Goal: Information Seeking & Learning: Learn about a topic

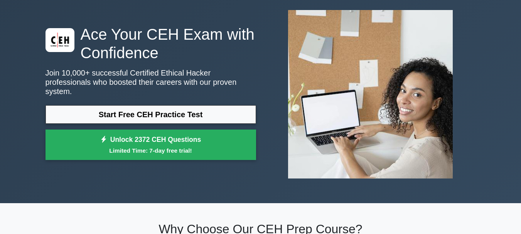
scroll to position [39, 0]
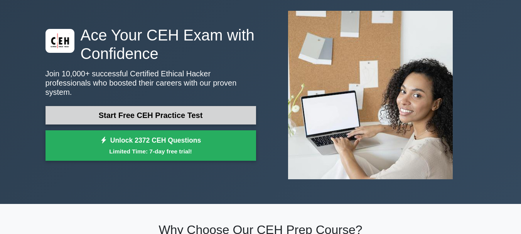
click at [131, 109] on link "Start Free CEH Practice Test" at bounding box center [150, 115] width 210 height 19
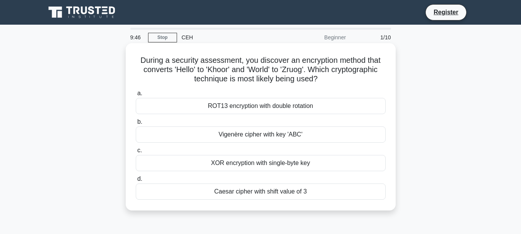
click at [205, 193] on div "Caesar cipher with shift value of 3" at bounding box center [261, 192] width 250 height 16
click at [136, 182] on input "[PERSON_NAME] cipher with shift value of 3" at bounding box center [136, 179] width 0 height 5
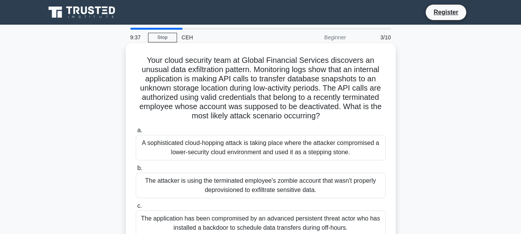
drag, startPoint x: 327, startPoint y: 121, endPoint x: 142, endPoint y: 62, distance: 194.8
click at [142, 62] on h5 "Your cloud security team at Global Financial Services discovers an unusual data…" at bounding box center [260, 89] width 251 height 66
click at [173, 120] on h5 "Your cloud security team at Global Financial Services discovers an unusual data…" at bounding box center [260, 89] width 251 height 66
drag, startPoint x: 150, startPoint y: 65, endPoint x: 221, endPoint y: 58, distance: 71.6
click at [212, 58] on h5 "Your cloud security team at Global Financial Services discovers an unusual data…" at bounding box center [260, 89] width 251 height 66
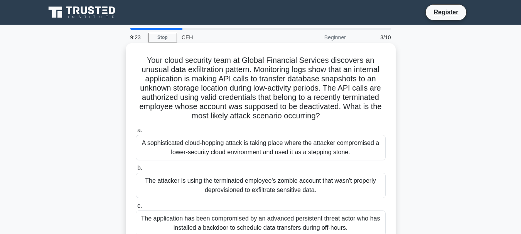
click at [231, 59] on h5 "Your cloud security team at Global Financial Services discovers an unusual data…" at bounding box center [260, 89] width 251 height 66
drag, startPoint x: 239, startPoint y: 57, endPoint x: 280, endPoint y: 64, distance: 41.0
click at [279, 64] on h5 "Your cloud security team at Global Financial Services discovers an unusual data…" at bounding box center [260, 89] width 251 height 66
click at [301, 63] on h5 "Your cloud security team at Global Financial Services discovers an unusual data…" at bounding box center [260, 89] width 251 height 66
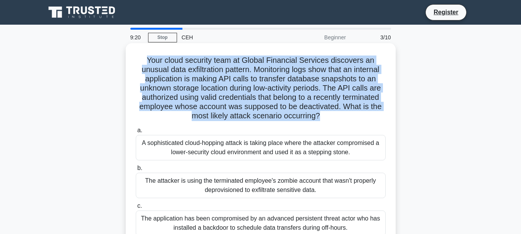
click at [301, 63] on h5 "Your cloud security team at Global Financial Services discovers an unusual data…" at bounding box center [260, 89] width 251 height 66
click at [317, 110] on h5 "Your cloud security team at Global Financial Services discovers an unusual data…" at bounding box center [260, 89] width 251 height 66
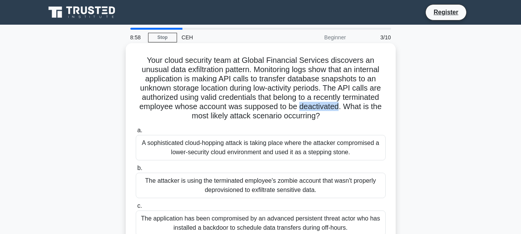
click at [317, 110] on h5 "Your cloud security team at Global Financial Services discovers an unusual data…" at bounding box center [260, 89] width 251 height 66
click at [350, 128] on label "a. A sophisticated cloud-hopping attack is taking place where the attacker comp…" at bounding box center [261, 143] width 250 height 35
click at [136, 128] on input "a. A sophisticated cloud-hopping attack is taking place where the attacker comp…" at bounding box center [136, 130] width 0 height 5
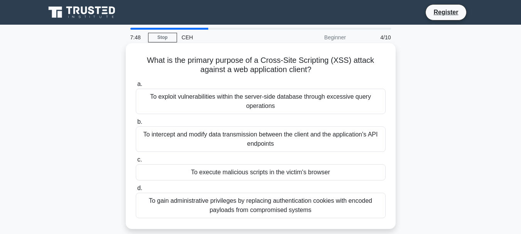
click at [280, 180] on div "To execute malicious scripts in the victim's browser" at bounding box center [261, 172] width 250 height 16
click at [178, 160] on label "c. To execute malicious scripts in the victim's browser" at bounding box center [261, 167] width 250 height 25
click at [136, 160] on input "c. To execute malicious scripts in the victim's browser" at bounding box center [136, 159] width 0 height 5
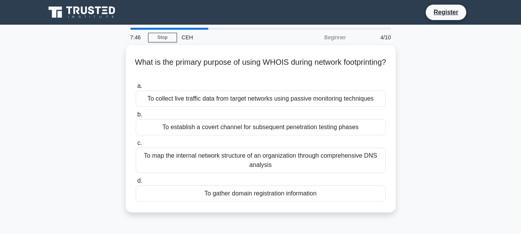
click at [165, 176] on label "d. To gather domain registration information" at bounding box center [261, 188] width 250 height 25
click at [136, 178] on input "d. To gather domain registration information" at bounding box center [136, 180] width 0 height 5
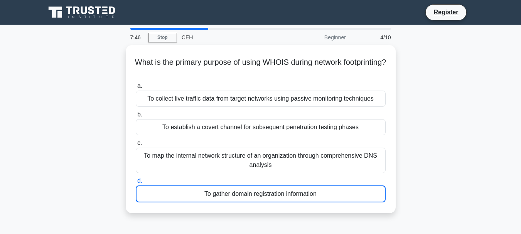
click at [165, 176] on label "d. To gather domain registration information" at bounding box center [261, 189] width 250 height 26
click at [136, 178] on input "d. To gather domain registration information" at bounding box center [136, 180] width 0 height 5
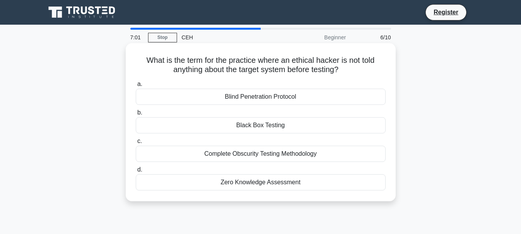
click at [239, 127] on div "Black Box Testing" at bounding box center [261, 125] width 250 height 16
click at [136, 115] on input "b. Black Box Testing" at bounding box center [136, 112] width 0 height 5
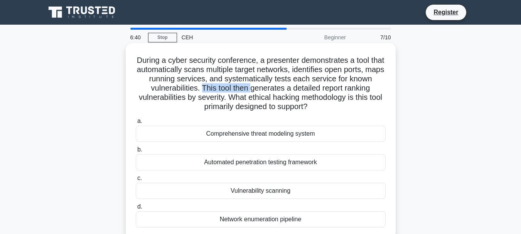
drag, startPoint x: 202, startPoint y: 87, endPoint x: 265, endPoint y: 91, distance: 63.8
click at [253, 91] on h5 "During a cyber security conference, a presenter demonstrates a tool that automa…" at bounding box center [260, 84] width 251 height 56
click at [256, 91] on h5 "During a cyber security conference, a presenter demonstrates a tool that automa…" at bounding box center [260, 84] width 251 height 56
click at [267, 91] on h5 "During a cyber security conference, a presenter demonstrates a tool that automa…" at bounding box center [260, 84] width 251 height 56
drag, startPoint x: 279, startPoint y: 91, endPoint x: 295, endPoint y: 92, distance: 16.2
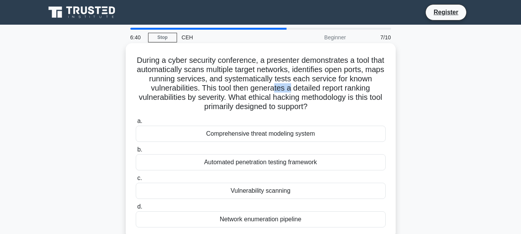
click at [293, 92] on h5 "During a cyber security conference, a presenter demonstrates a tool that automa…" at bounding box center [260, 84] width 251 height 56
click at [301, 92] on h5 "During a cyber security conference, a presenter demonstrates a tool that automa…" at bounding box center [260, 84] width 251 height 56
click at [304, 92] on h5 "During a cyber security conference, a presenter demonstrates a tool that automa…" at bounding box center [260, 84] width 251 height 56
drag, startPoint x: 314, startPoint y: 91, endPoint x: 318, endPoint y: 91, distance: 4.6
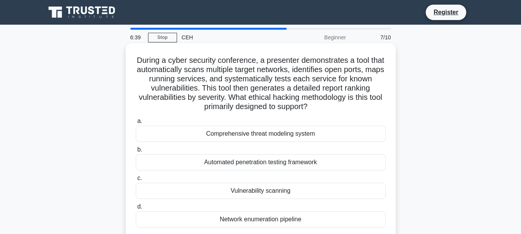
click at [315, 91] on h5 "During a cyber security conference, a presenter demonstrates a tool that automa…" at bounding box center [260, 84] width 251 height 56
click at [379, 86] on h5 "During a cyber security conference, a presenter demonstrates a tool that automa…" at bounding box center [260, 84] width 251 height 56
click at [369, 89] on h5 "During a cyber security conference, a presenter demonstrates a tool that automa…" at bounding box center [260, 84] width 251 height 56
click at [221, 96] on h5 "During a cyber security conference, a presenter demonstrates a tool that automa…" at bounding box center [260, 84] width 251 height 56
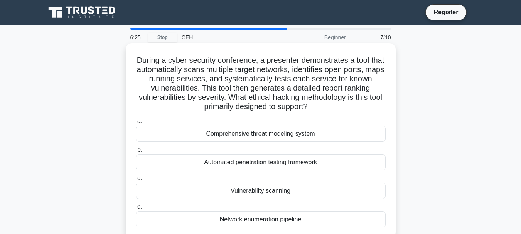
click at [240, 192] on div "Vulnerability scanning" at bounding box center [261, 191] width 250 height 16
click at [136, 181] on input "c. Vulnerability scanning" at bounding box center [136, 178] width 0 height 5
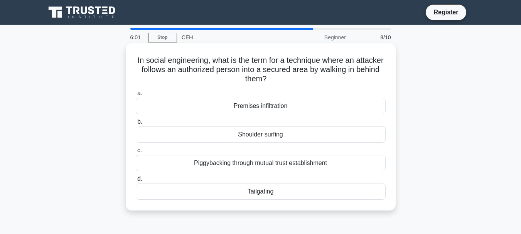
drag, startPoint x: 248, startPoint y: 195, endPoint x: 286, endPoint y: 195, distance: 37.8
click at [286, 195] on div "Tailgating" at bounding box center [261, 192] width 250 height 16
click at [267, 192] on div "Tailgating" at bounding box center [261, 192] width 250 height 16
click at [136, 182] on input "d. Tailgating" at bounding box center [136, 179] width 0 height 5
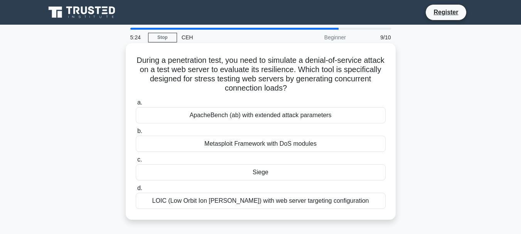
click at [272, 147] on div "Metasploit Framework with DoS modules" at bounding box center [261, 144] width 250 height 16
click at [136, 134] on input "b. Metasploit Framework with DoS modules" at bounding box center [136, 131] width 0 height 5
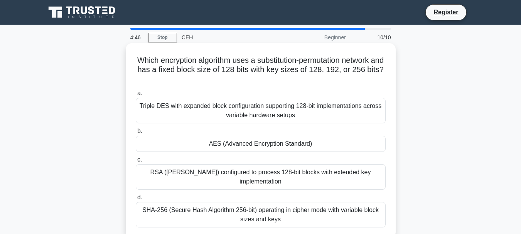
scroll to position [39, 0]
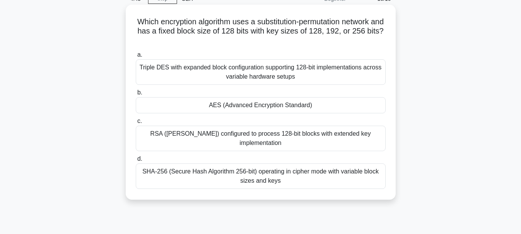
click at [263, 108] on div "AES (Advanced Encryption Standard)" at bounding box center [261, 105] width 250 height 16
click at [136, 95] on input "b. AES (Advanced Encryption Standard)" at bounding box center [136, 92] width 0 height 5
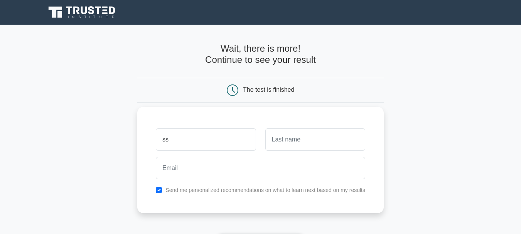
type input "ss"
click at [304, 133] on input "text" at bounding box center [315, 139] width 100 height 22
type input "tre"
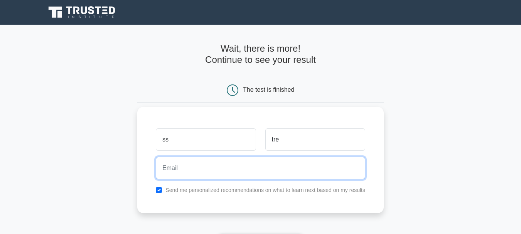
click at [305, 172] on input "email" at bounding box center [260, 168] width 209 height 22
type input "retsereypiseth@gmail.com"
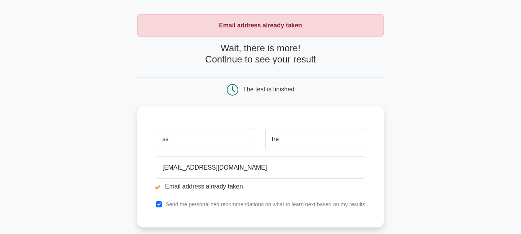
scroll to position [77, 0]
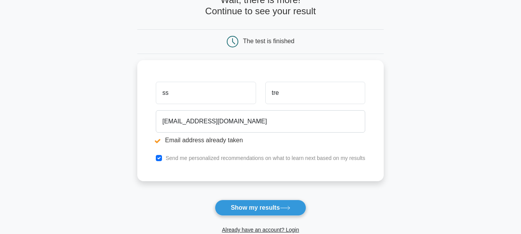
click at [259, 200] on form "Wait, there is more! Continue to see your result The test is finished ss tre" at bounding box center [260, 122] width 246 height 255
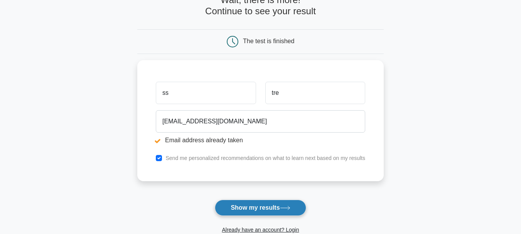
click at [259, 204] on button "Show my results" at bounding box center [260, 208] width 91 height 16
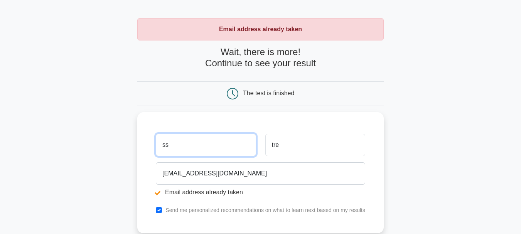
scroll to position [39, 0]
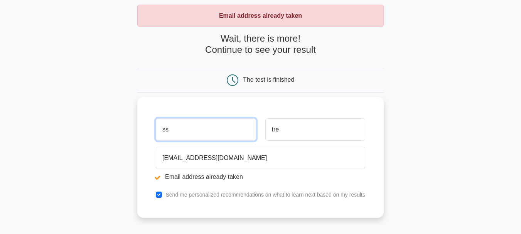
click at [239, 133] on input "ss" at bounding box center [206, 129] width 100 height 22
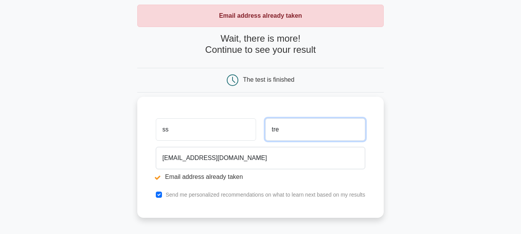
click at [293, 133] on input "tre" at bounding box center [315, 129] width 100 height 22
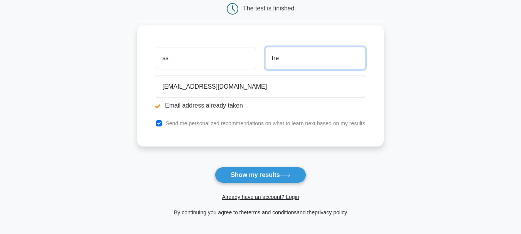
scroll to position [116, 0]
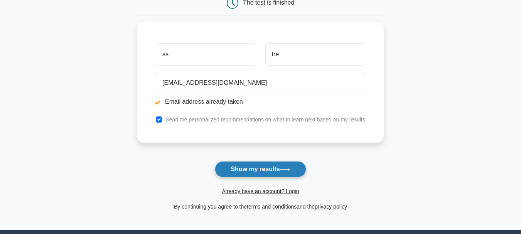
click at [250, 170] on button "Show my results" at bounding box center [260, 169] width 91 height 16
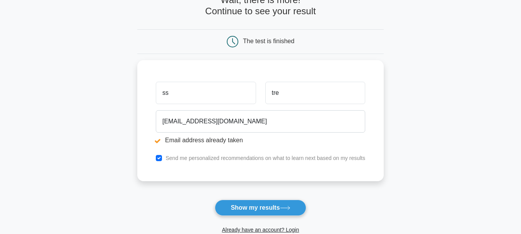
scroll to position [116, 0]
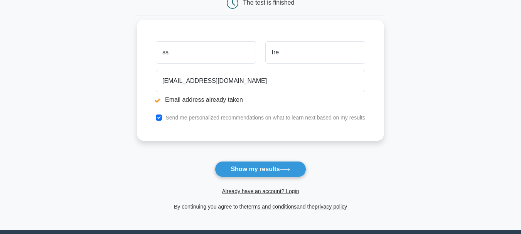
click at [246, 56] on input "ss" at bounding box center [206, 52] width 100 height 22
type input "s"
type input "sereypiseth"
click at [310, 55] on input "tre" at bounding box center [315, 52] width 100 height 22
type input "t"
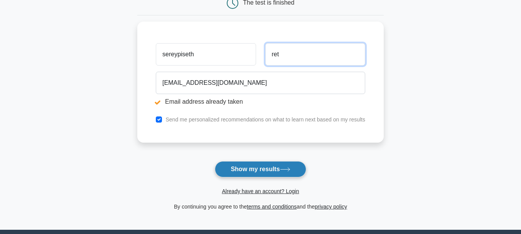
type input "ret"
click at [288, 173] on button "Show my results" at bounding box center [260, 169] width 91 height 16
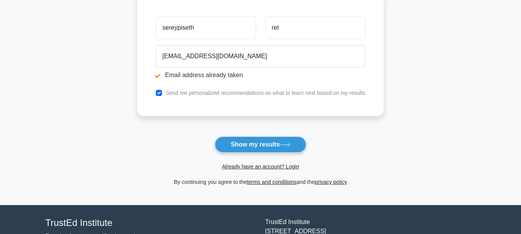
scroll to position [154, 0]
